Goal: Information Seeking & Learning: Check status

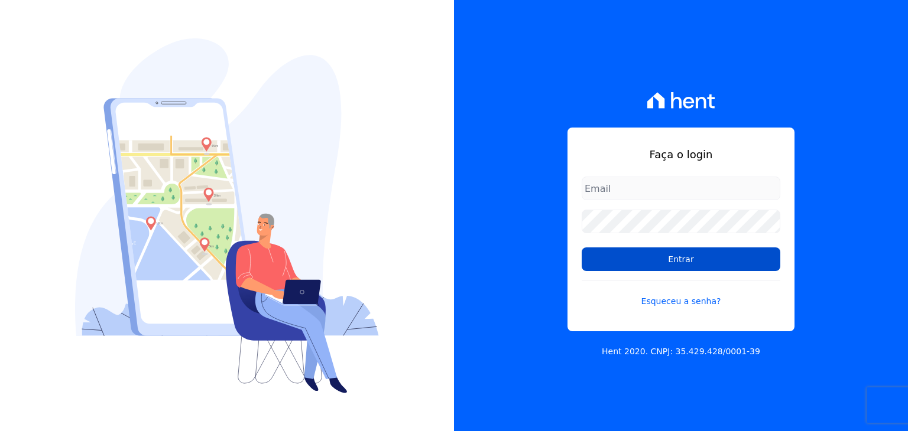
click at [600, 262] on input "Entrar" at bounding box center [680, 260] width 199 height 24
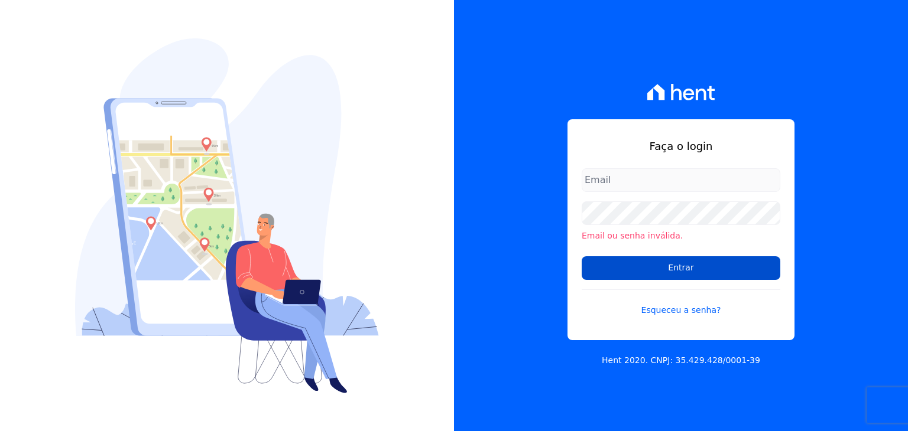
type input "matheussousa@construtoravitale.com.br"
click at [684, 266] on input "Entrar" at bounding box center [680, 268] width 199 height 24
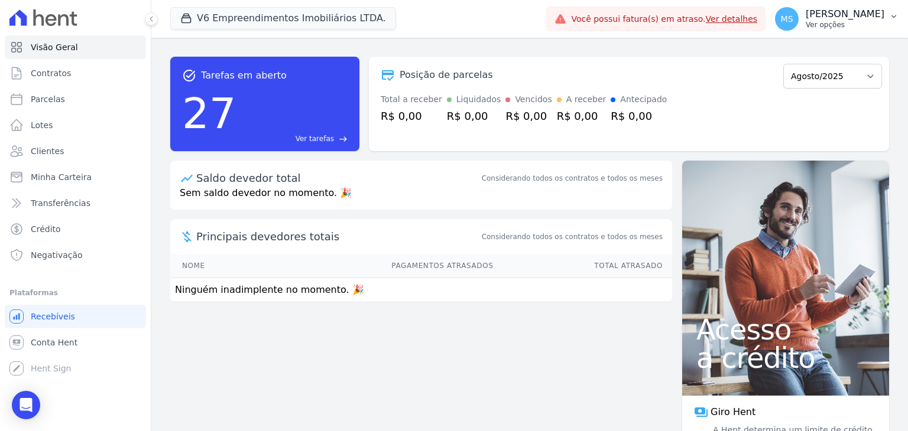
click at [830, 15] on p "[PERSON_NAME]" at bounding box center [844, 14] width 79 height 12
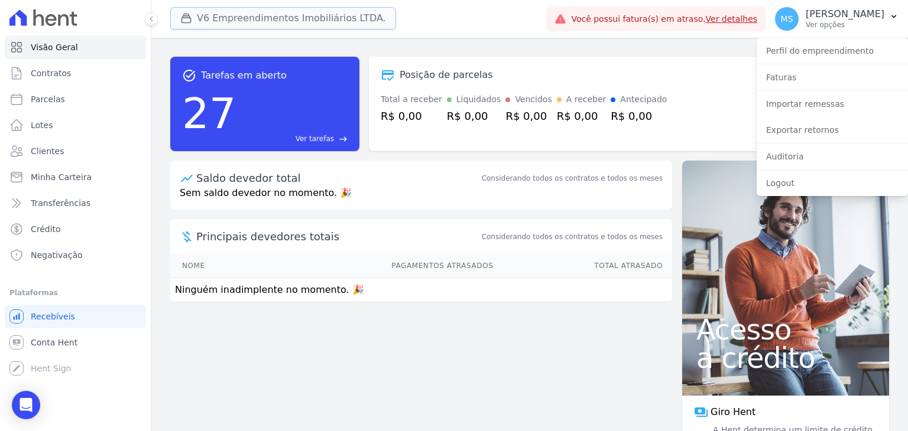
click at [305, 22] on button "V6 Empreendimentos Imobiliários LTDA." at bounding box center [283, 18] width 226 height 22
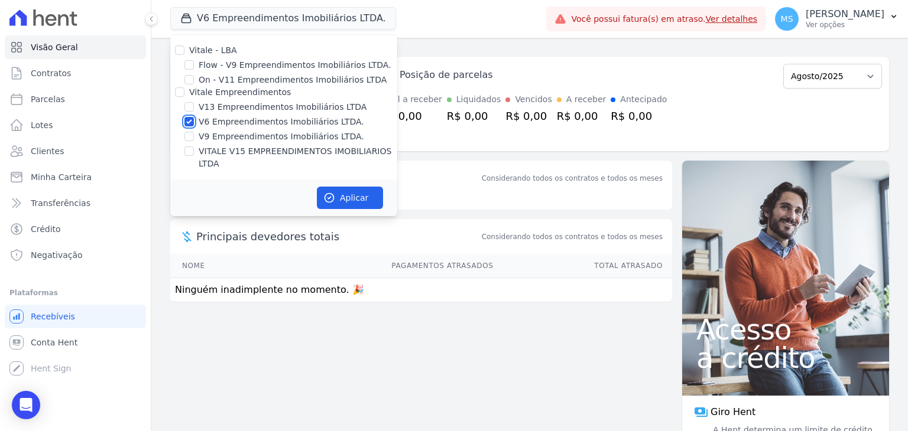
click at [191, 117] on input "V6 Empreendimentos Imobiliários LTDA." at bounding box center [188, 121] width 9 height 9
checkbox input "false"
click at [189, 109] on input "V13 Empreendimentos Imobiliários LTDA" at bounding box center [188, 106] width 9 height 9
checkbox input "true"
click at [189, 149] on input "VITALE V15 EMPREENDIMENTOS IMOBILIARIOS LTDA" at bounding box center [188, 151] width 9 height 9
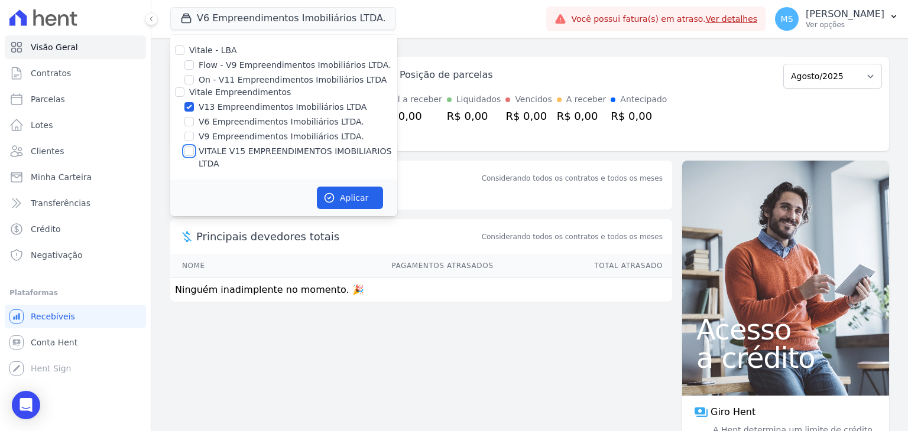
checkbox input "true"
click at [323, 192] on icon "button" at bounding box center [329, 198] width 12 height 12
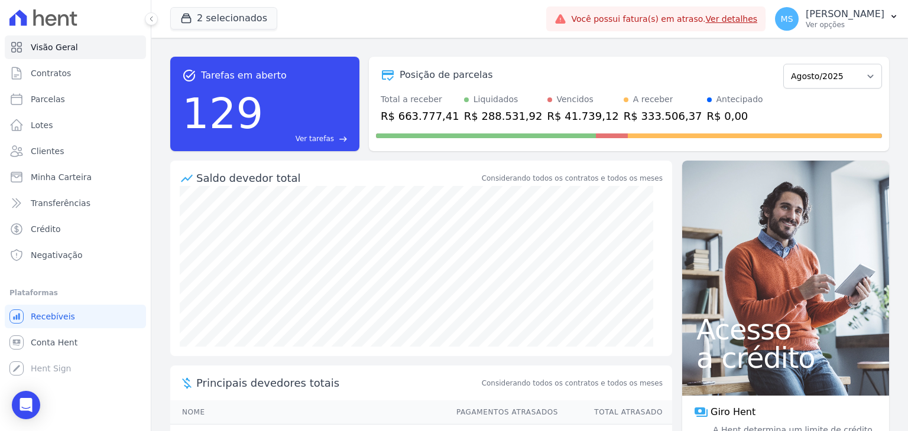
click at [834, 18] on p "[PERSON_NAME]" at bounding box center [844, 14] width 79 height 12
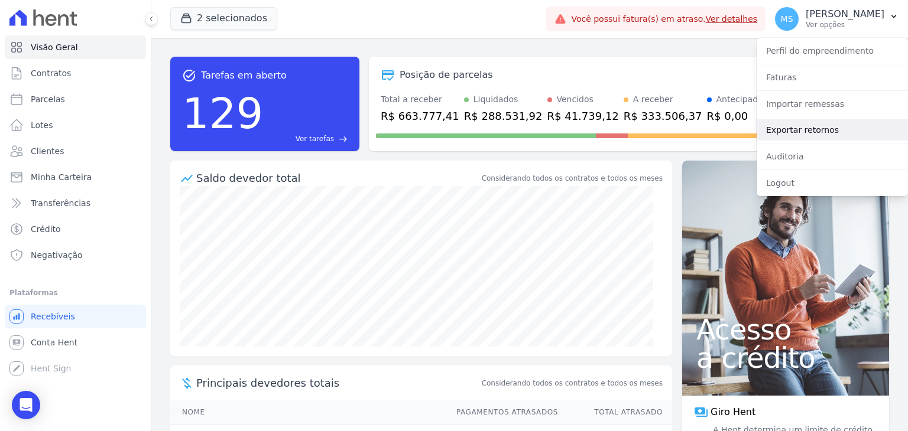
click at [825, 128] on link "Exportar retornos" at bounding box center [831, 129] width 151 height 21
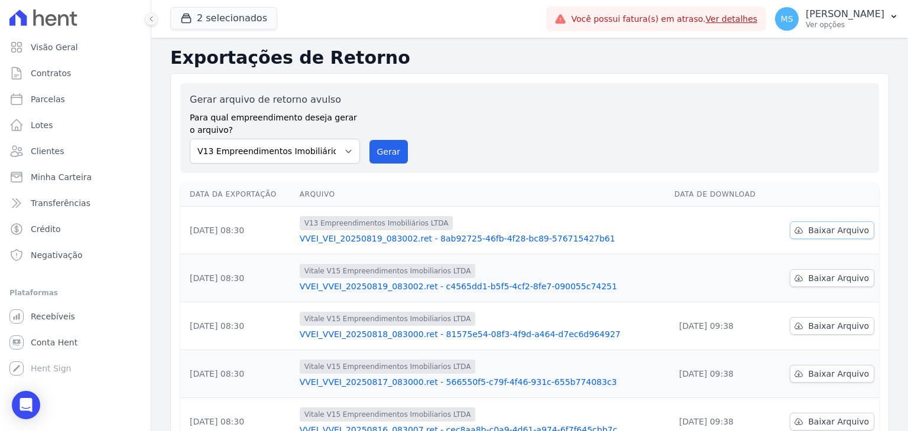
click at [808, 229] on span "Baixar Arquivo" at bounding box center [838, 231] width 61 height 12
click at [808, 278] on span "Baixar Arquivo" at bounding box center [838, 278] width 61 height 12
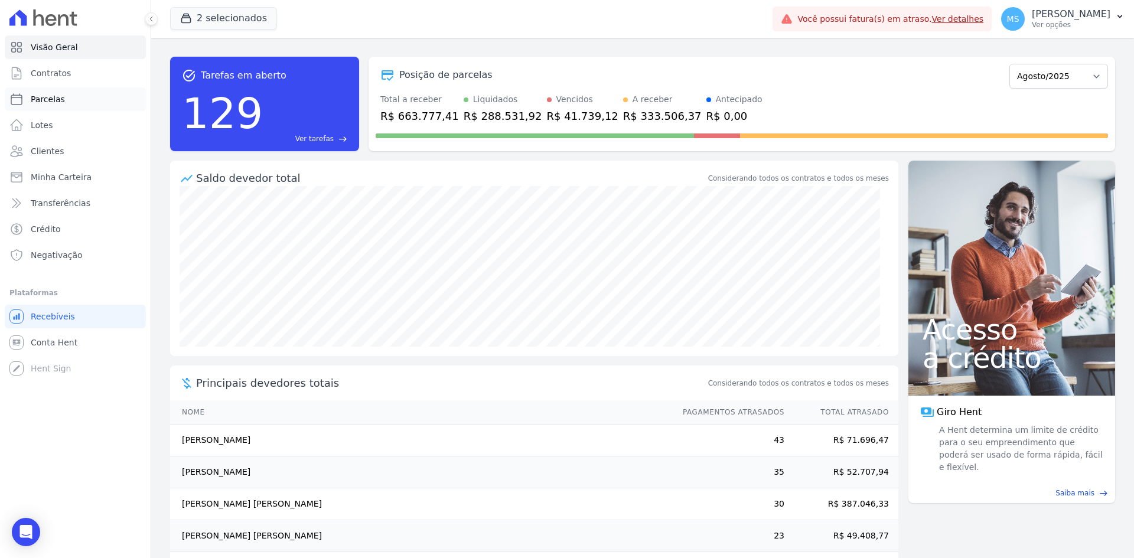
click at [47, 100] on span "Parcelas" at bounding box center [48, 99] width 34 height 12
select select
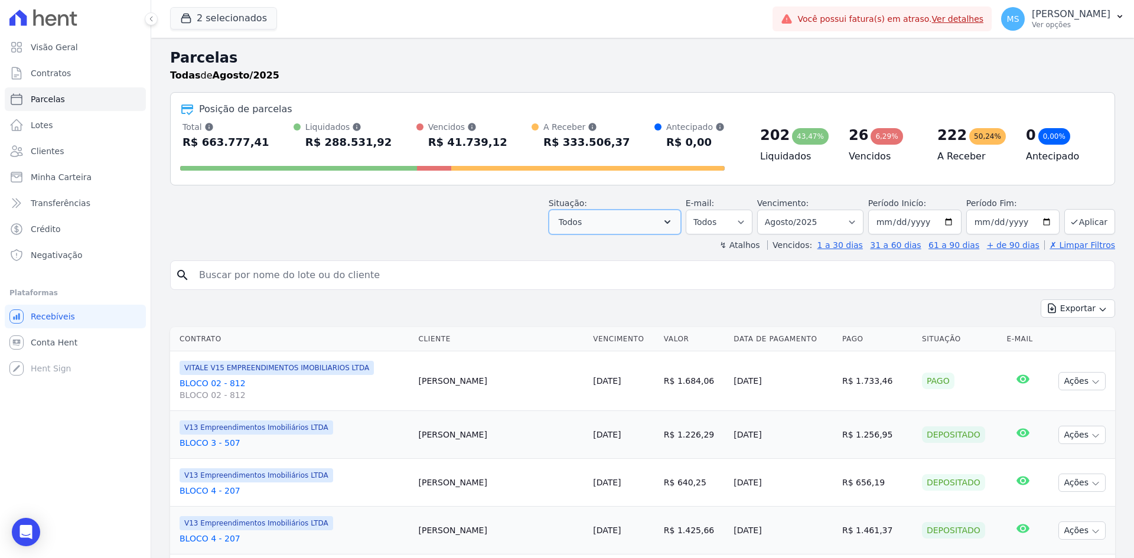
click at [608, 219] on button "Todos" at bounding box center [615, 222] width 132 height 25
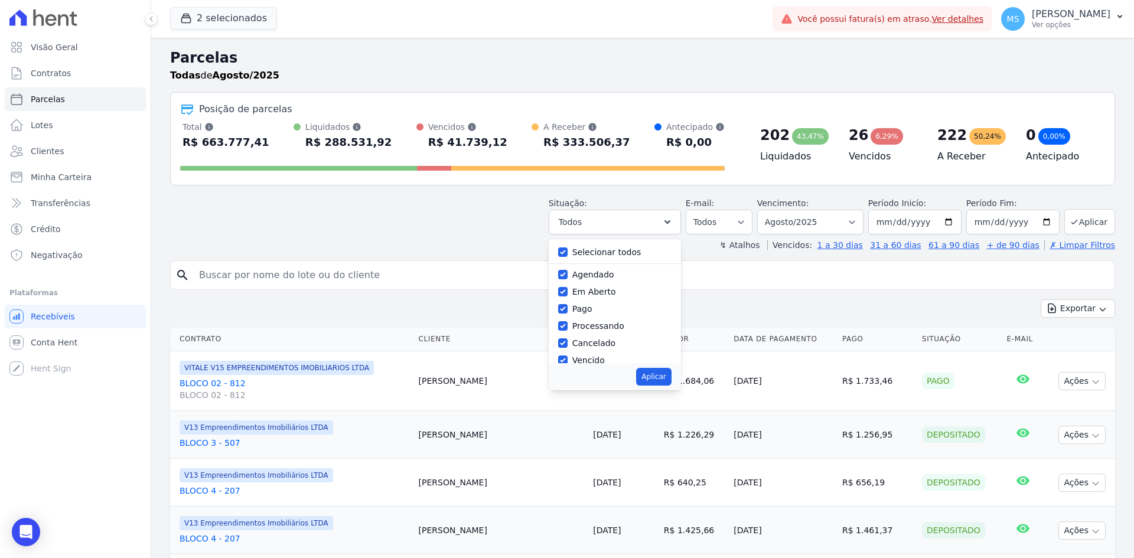
click at [583, 252] on label "Selecionar todos" at bounding box center [607, 252] width 69 height 9
click at [568, 252] on input "Selecionar todos" at bounding box center [562, 252] width 9 height 9
checkbox input "false"
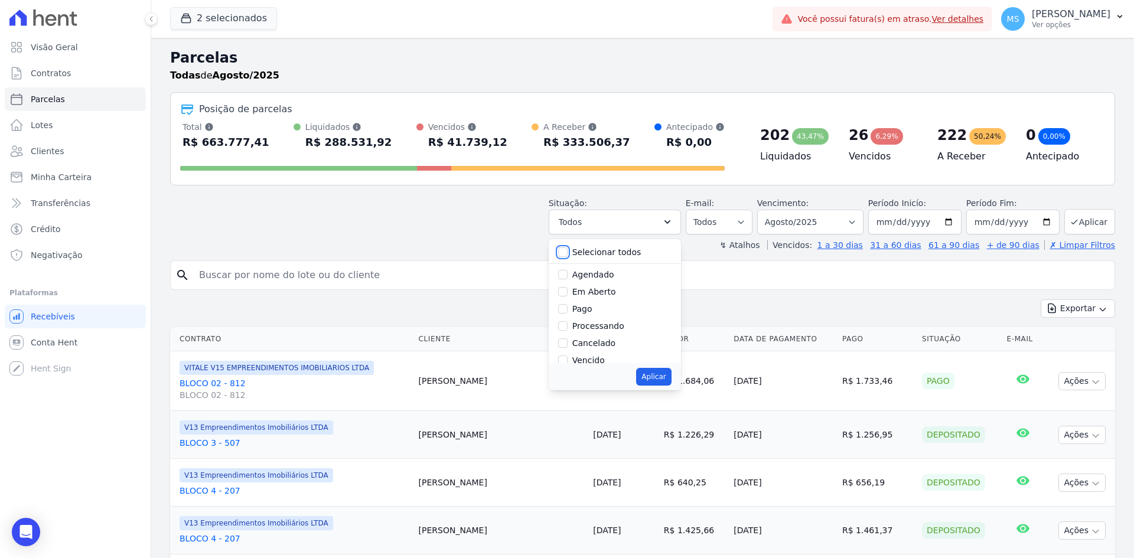
checkbox input "false"
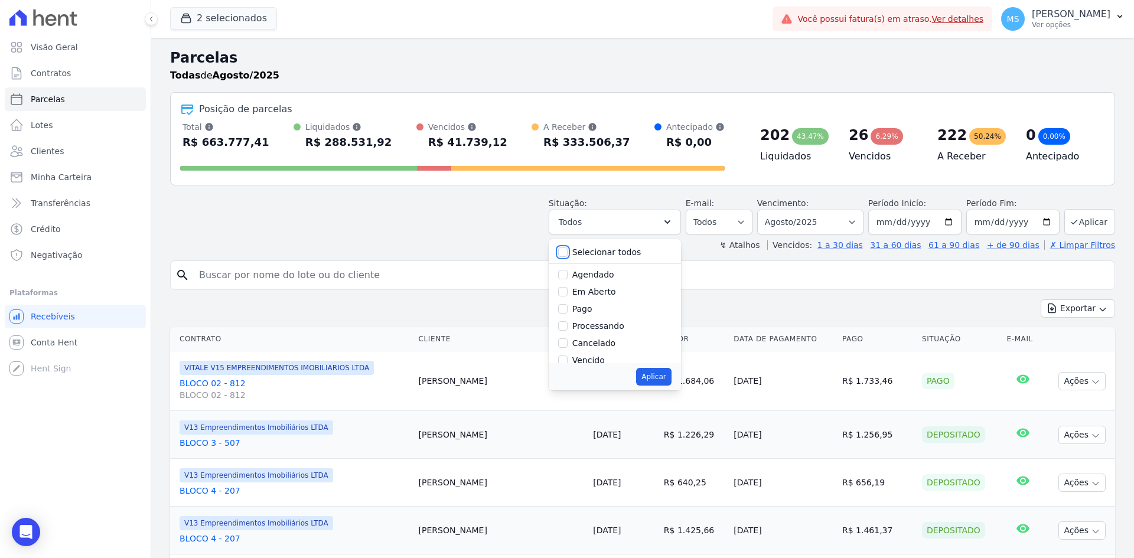
checkbox input "false"
click at [593, 312] on label "Pago" at bounding box center [583, 308] width 20 height 9
click at [568, 312] on input "Pago" at bounding box center [562, 308] width 9 height 9
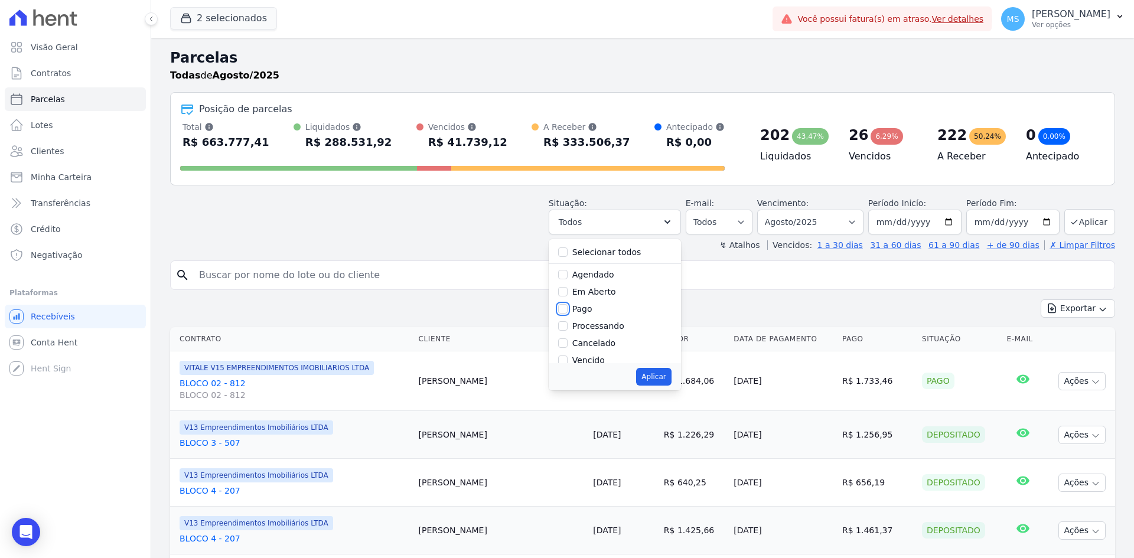
checkbox input "true"
click at [606, 269] on label "Processando" at bounding box center [599, 266] width 52 height 9
click at [568, 269] on input "Processando" at bounding box center [562, 266] width 9 height 9
checkbox input "true"
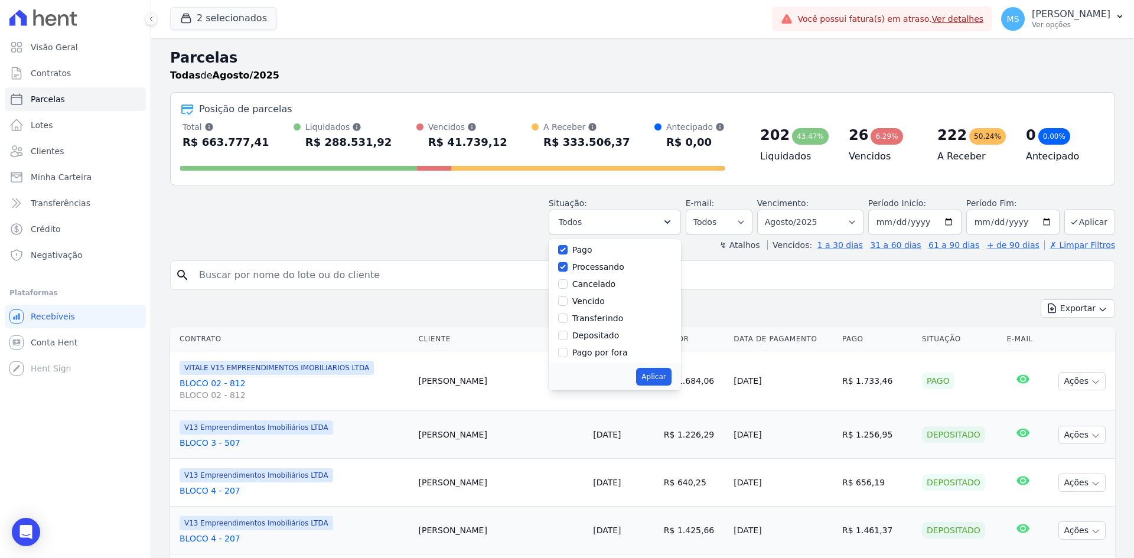
click at [603, 318] on label "Transferindo" at bounding box center [598, 318] width 51 height 9
click at [568, 318] on input "Transferindo" at bounding box center [562, 318] width 9 height 9
checkbox input "true"
click at [606, 333] on label "Depositado" at bounding box center [596, 335] width 47 height 9
click at [568, 333] on input "Depositado" at bounding box center [562, 335] width 9 height 9
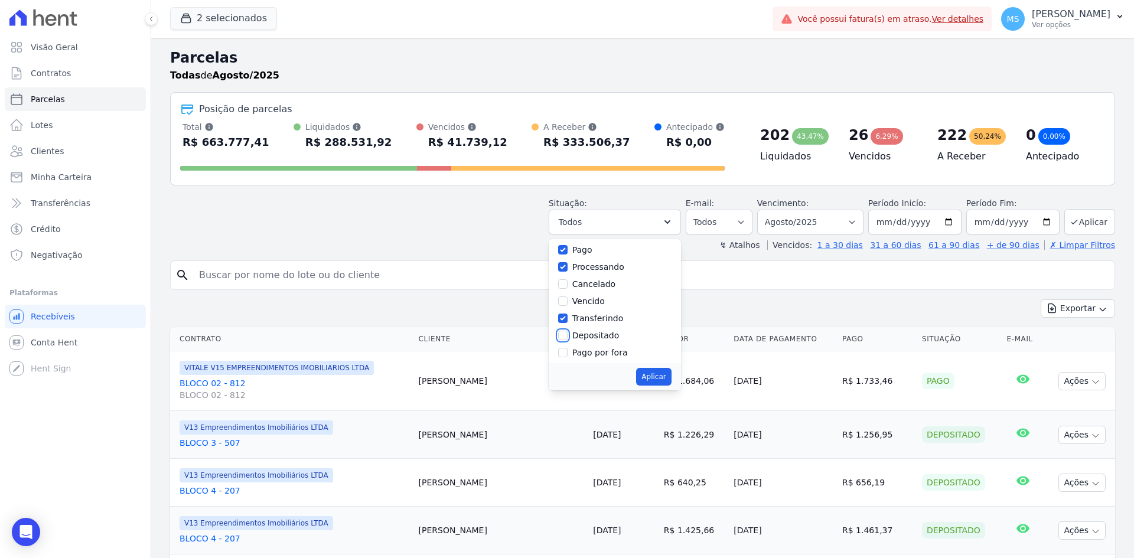
checkbox input "true"
click at [661, 378] on button "Aplicar" at bounding box center [653, 377] width 35 height 18
select select "paid"
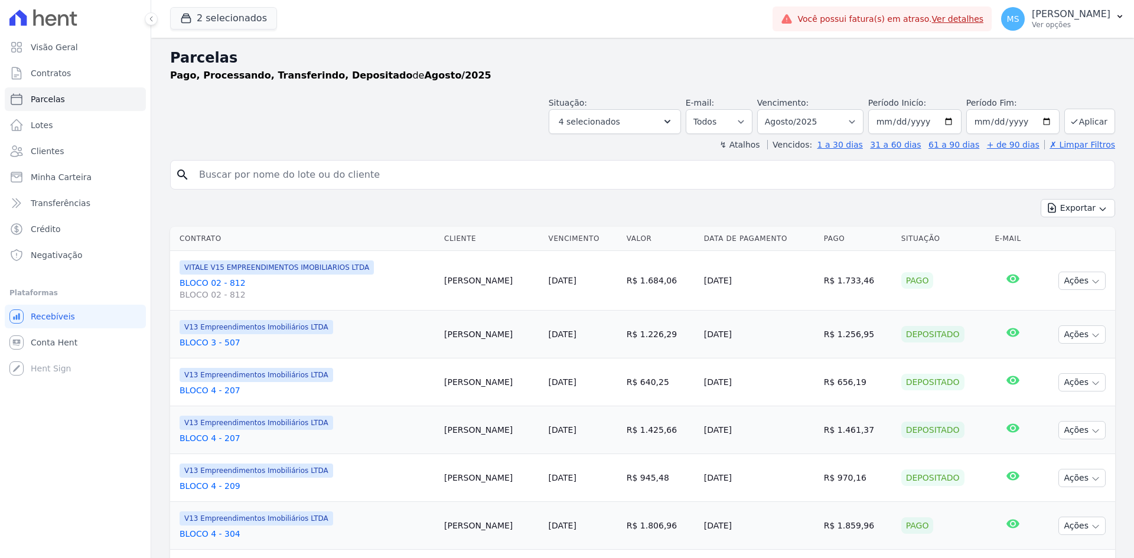
select select
click at [1072, 115] on button "Aplicar" at bounding box center [1090, 121] width 51 height 25
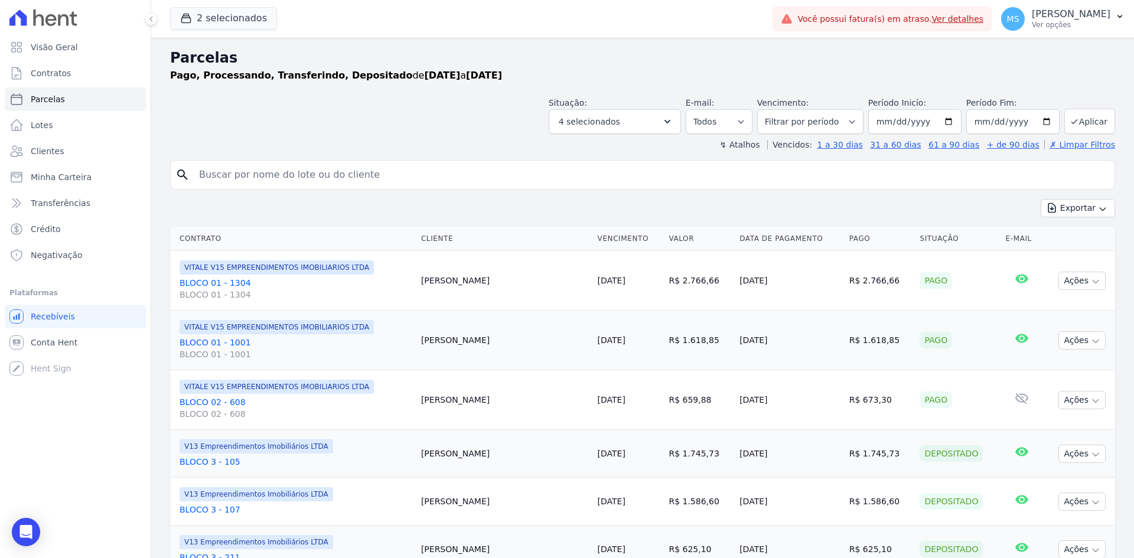
select select
click at [1062, 209] on button "Exportar" at bounding box center [1078, 208] width 74 height 18
click at [1051, 254] on span "Exportar CSV" at bounding box center [1077, 257] width 63 height 12
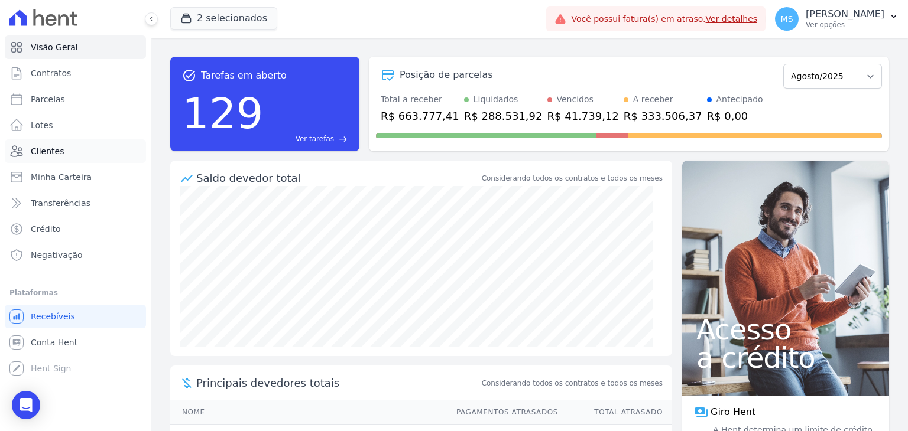
click at [34, 145] on span "Clientes" at bounding box center [47, 151] width 33 height 12
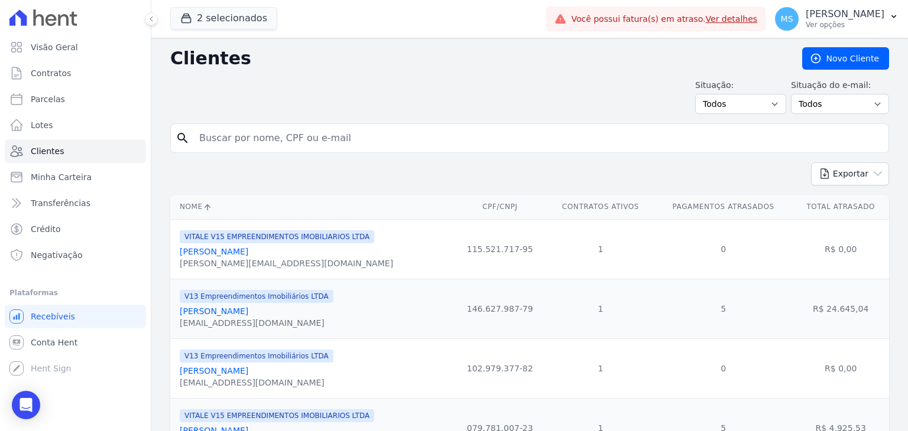
click at [278, 135] on input "search" at bounding box center [537, 138] width 691 height 24
type input "eliete"
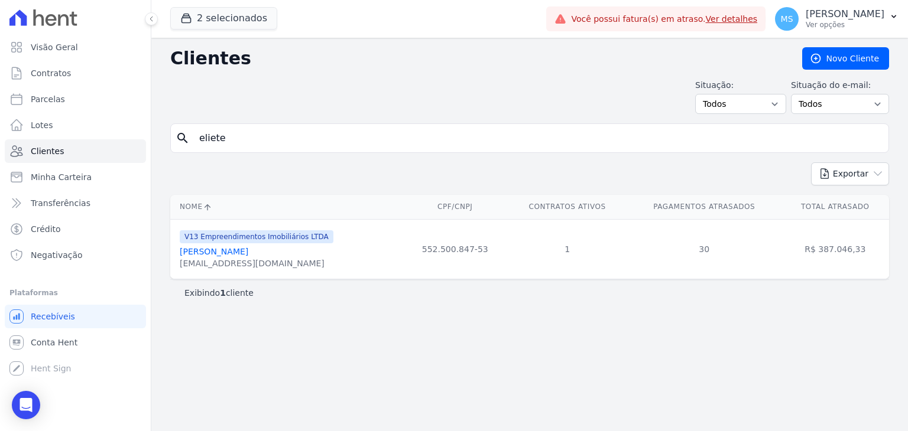
click at [219, 258] on div "[EMAIL_ADDRESS][DOMAIN_NAME]" at bounding box center [257, 264] width 154 height 12
click at [215, 247] on link "[PERSON_NAME]" at bounding box center [214, 251] width 69 height 9
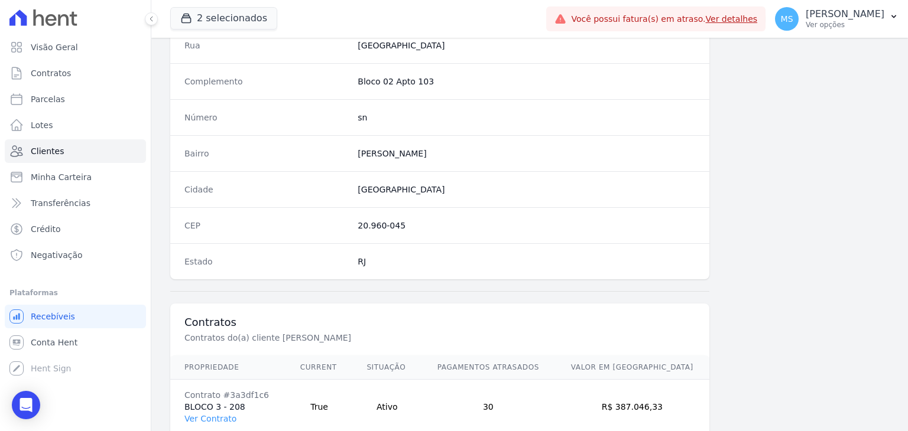
scroll to position [671, 0]
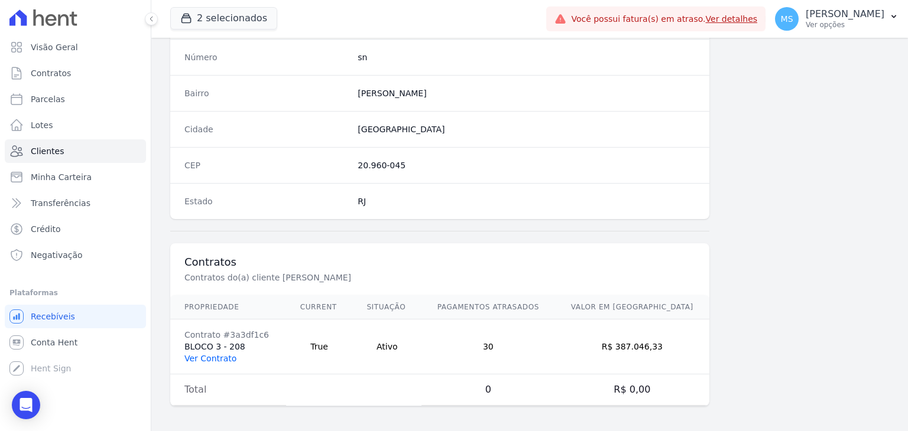
click at [209, 355] on link "Ver Contrato" at bounding box center [210, 358] width 52 height 9
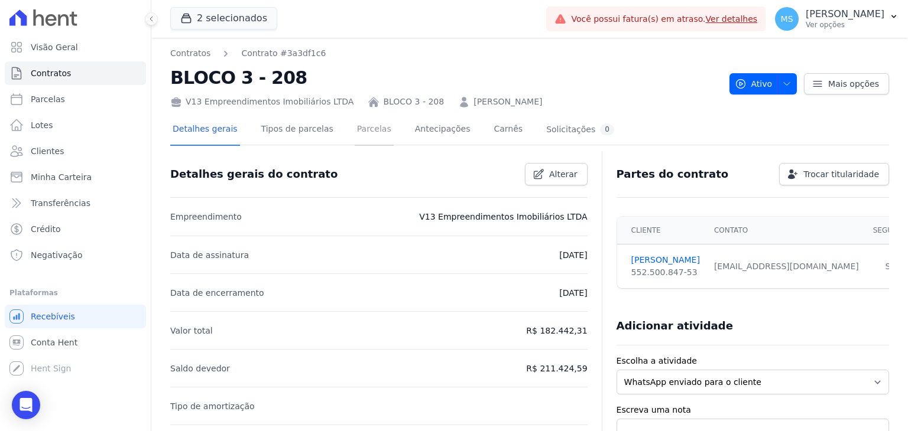
click at [360, 136] on link "Parcelas" at bounding box center [374, 130] width 39 height 31
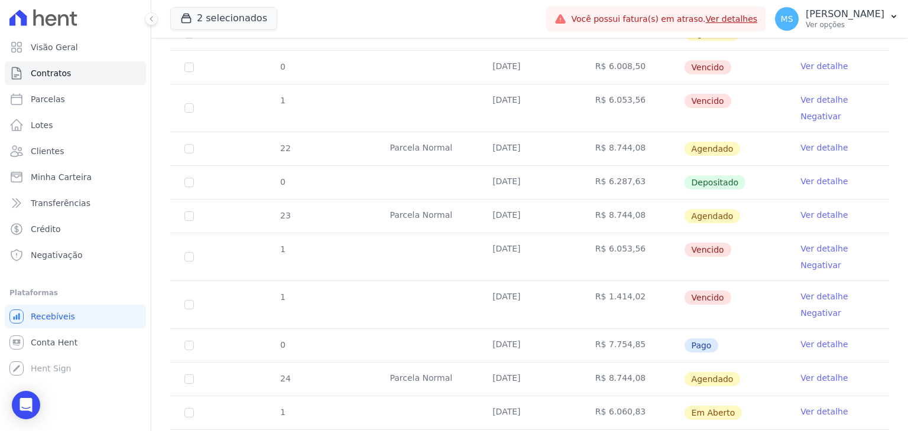
scroll to position [827, 0]
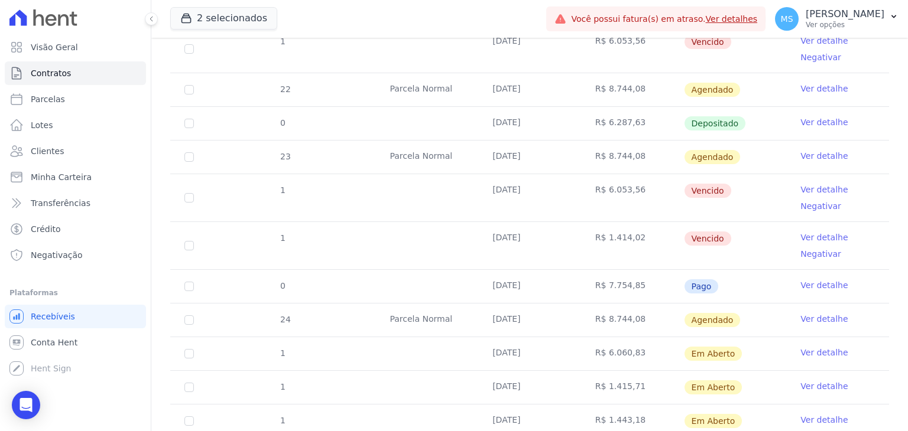
click at [811, 279] on link "Ver detalhe" at bounding box center [823, 285] width 47 height 12
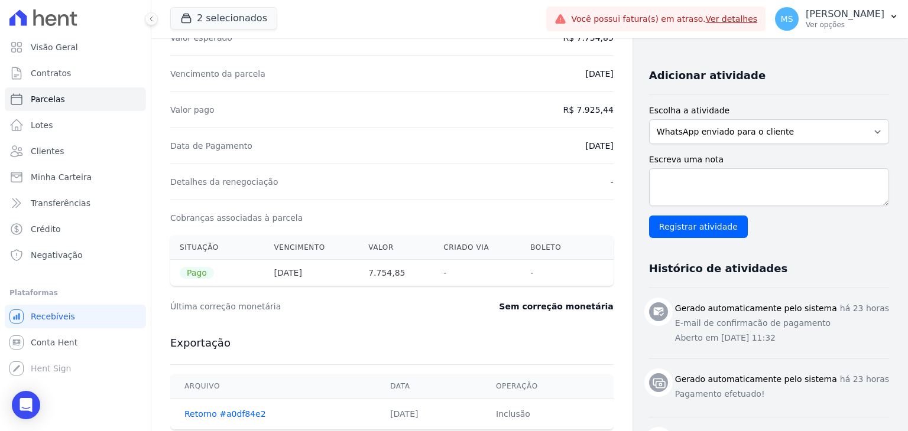
scroll to position [236, 0]
